Goal: Information Seeking & Learning: Learn about a topic

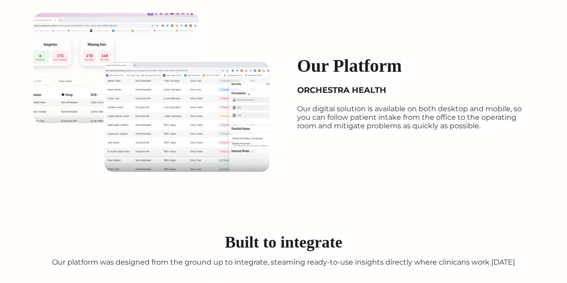
scroll to position [1014, 0]
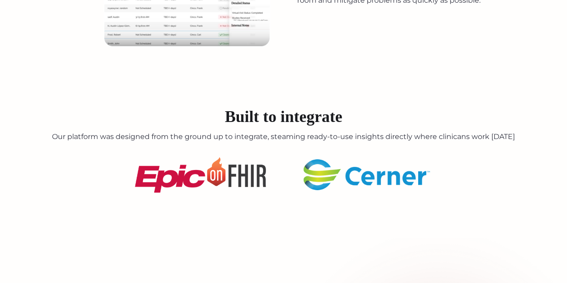
click at [97, 139] on p "Our platform was designed from the ground up to integrate, steaming ready-to-us…" at bounding box center [283, 136] width 567 height 9
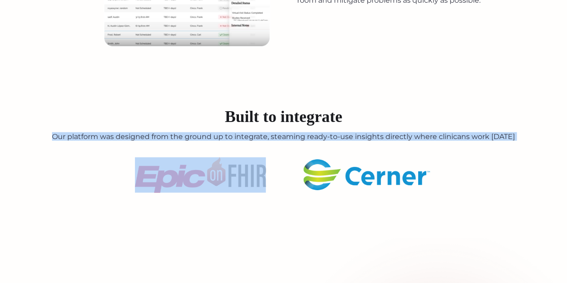
click at [97, 139] on p "Our platform was designed from the ground up to integrate, steaming ready-to-us…" at bounding box center [283, 136] width 567 height 9
click at [102, 132] on p "Our platform was designed from the ground up to integrate, steaming ready-to-us…" at bounding box center [283, 136] width 567 height 9
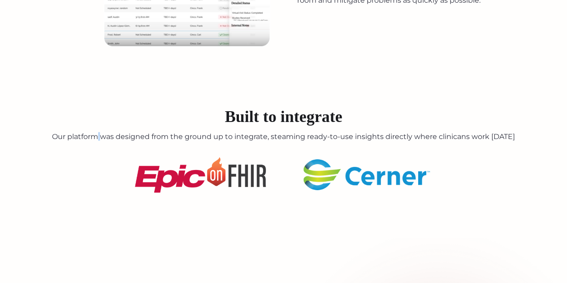
click at [102, 132] on p "Our platform was designed from the ground up to integrate, steaming ready-to-us…" at bounding box center [283, 136] width 567 height 9
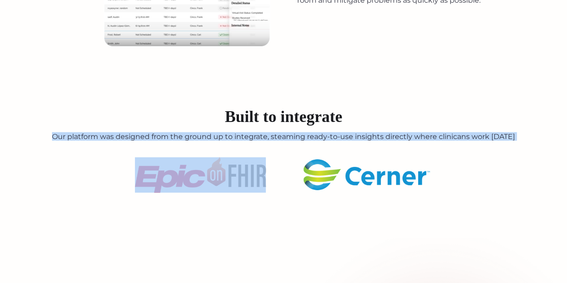
click at [102, 132] on p "Our platform was designed from the ground up to integrate, steaming ready-to-us…" at bounding box center [283, 136] width 567 height 9
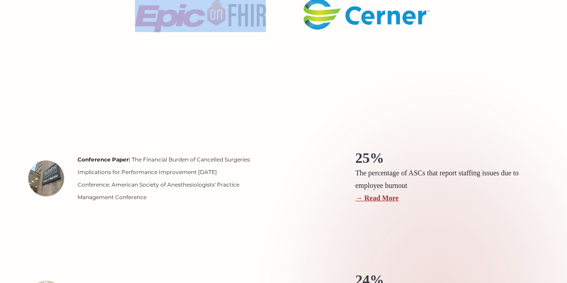
scroll to position [1307, 0]
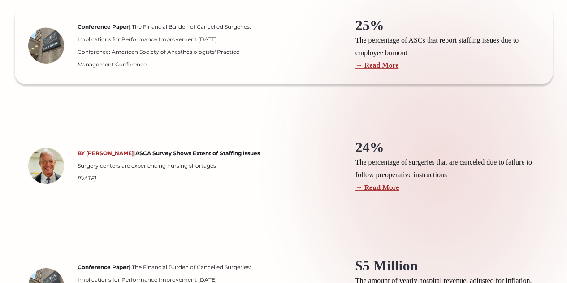
click at [178, 37] on div "Conference Paper | The Financial Burden of Cancelled Surgeries: Implications fo…" at bounding box center [171, 46] width 197 height 50
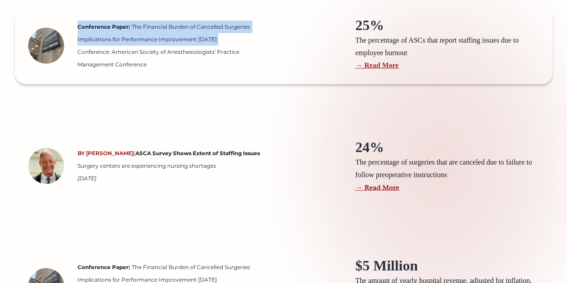
click at [178, 37] on div "Conference Paper | The Financial Burden of Cancelled Surgeries: Implications fo…" at bounding box center [171, 46] width 197 height 50
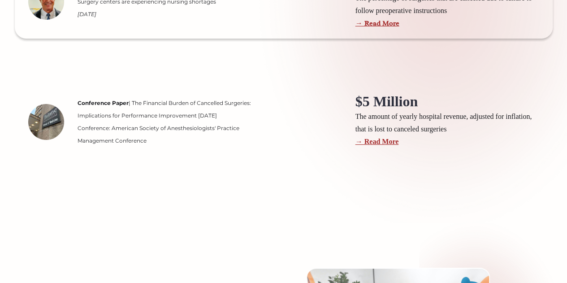
scroll to position [1470, 0]
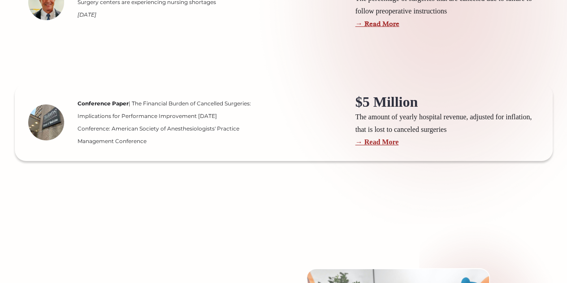
click at [443, 115] on div "The amount of yearly hospital revenue, adjusted for inflation, that is lost to …" at bounding box center [449, 123] width 188 height 25
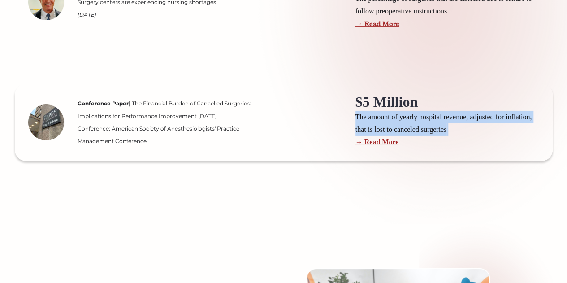
click at [443, 115] on div "The amount of yearly hospital revenue, adjusted for inflation, that is lost to …" at bounding box center [449, 123] width 188 height 25
click at [442, 115] on div "The amount of yearly hospital revenue, adjusted for inflation, that is lost to …" at bounding box center [449, 123] width 188 height 25
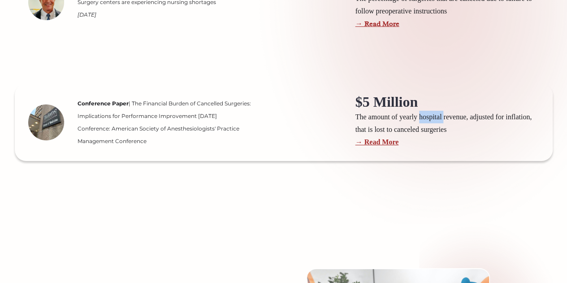
click at [442, 115] on div "The amount of yearly hospital revenue, adjusted for inflation, that is lost to …" at bounding box center [449, 123] width 188 height 25
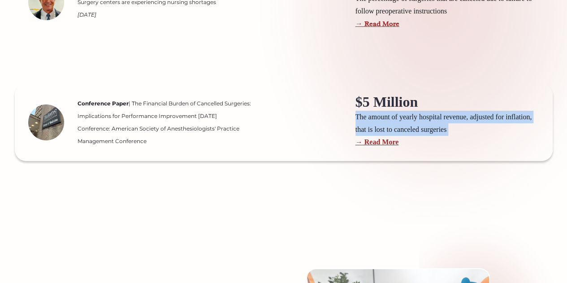
click at [442, 115] on div "The amount of yearly hospital revenue, adjusted for inflation, that is lost to …" at bounding box center [449, 123] width 188 height 25
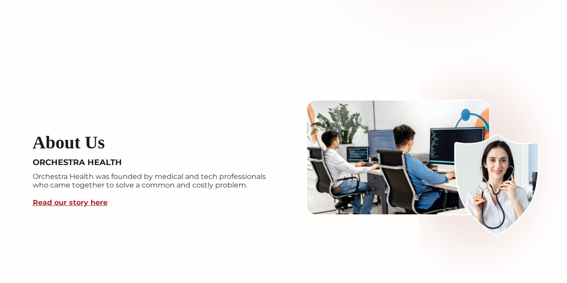
click at [218, 177] on p "Orchestra Health was founded by medical and tech professionals who came togethe…" at bounding box center [154, 180] width 242 height 17
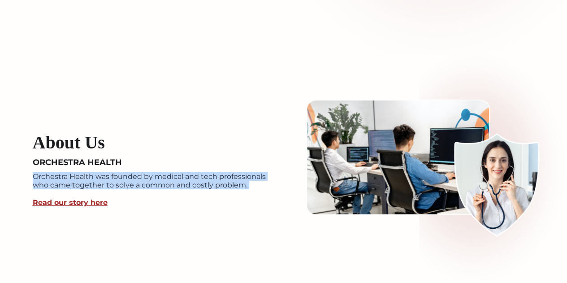
click at [218, 177] on p "Orchestra Health was founded by medical and tech professionals who came togethe…" at bounding box center [154, 180] width 242 height 17
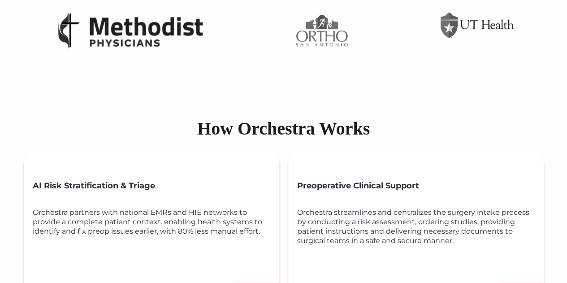
scroll to position [0, 0]
